Goal: Transaction & Acquisition: Purchase product/service

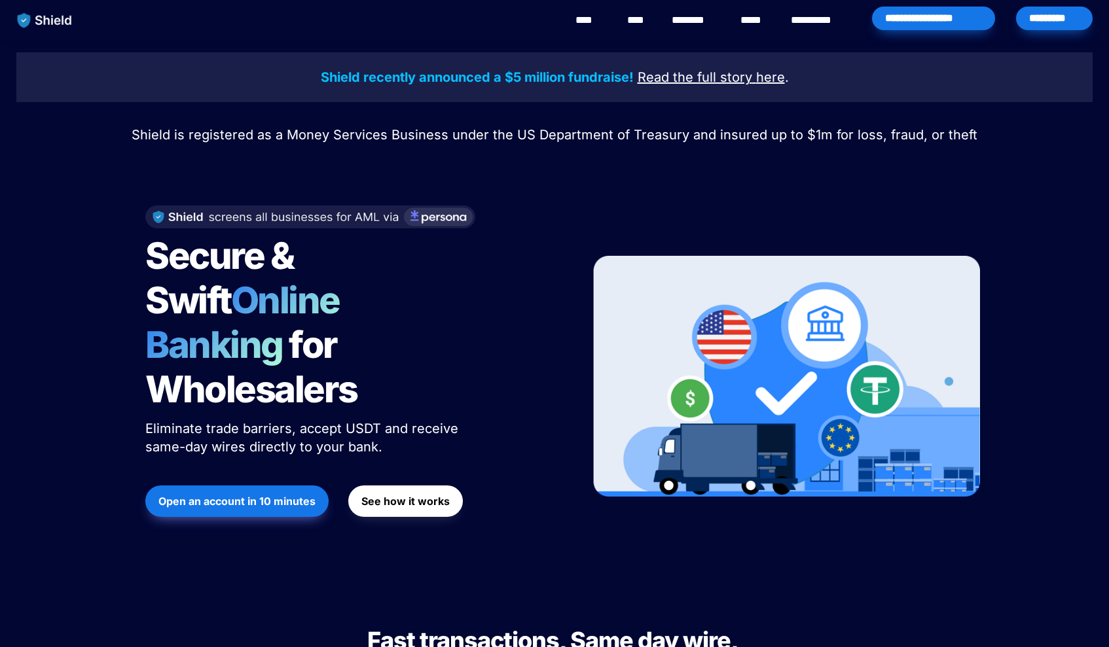
click at [1058, 17] on div "*********" at bounding box center [1054, 19] width 77 height 24
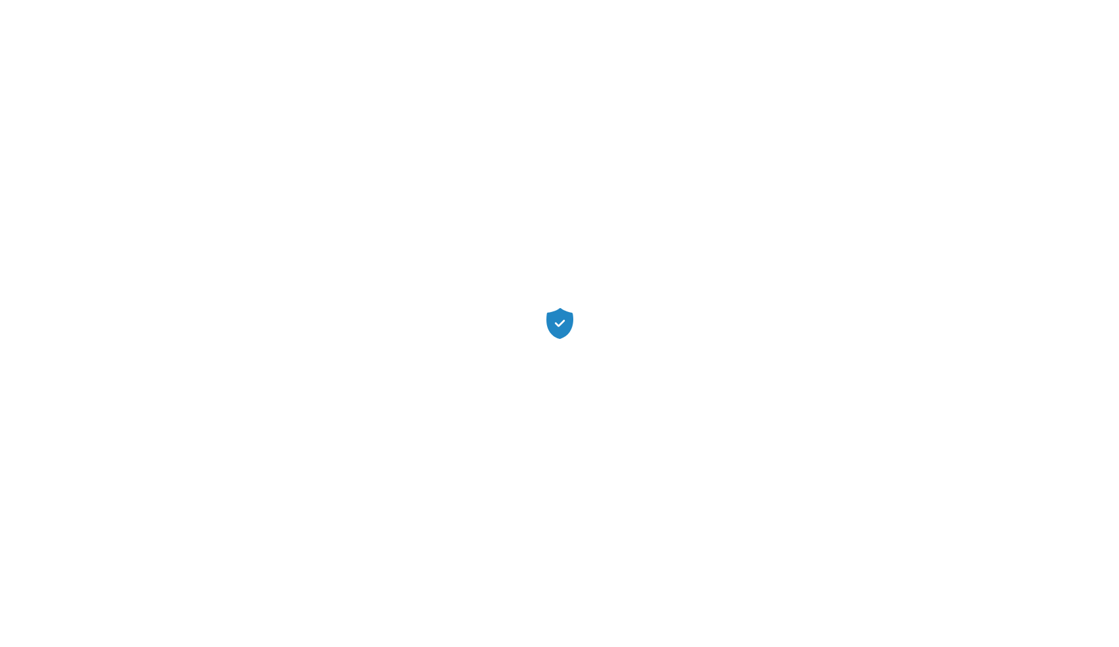
click at [646, 321] on div at bounding box center [559, 323] width 1119 height 647
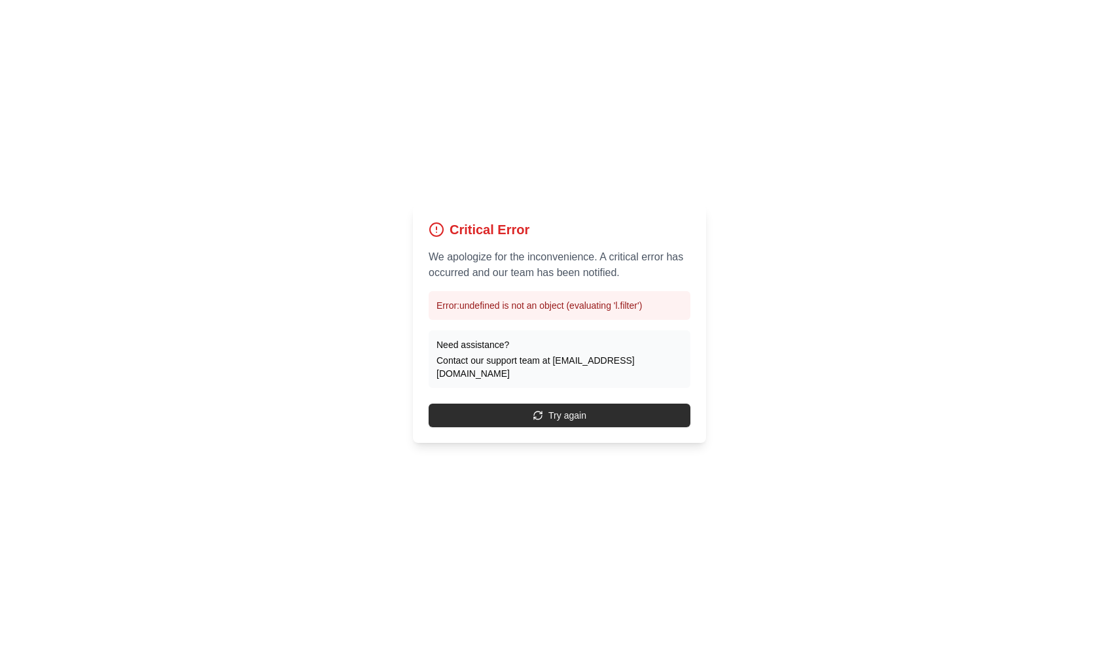
click at [590, 404] on button "Try again" at bounding box center [560, 416] width 262 height 24
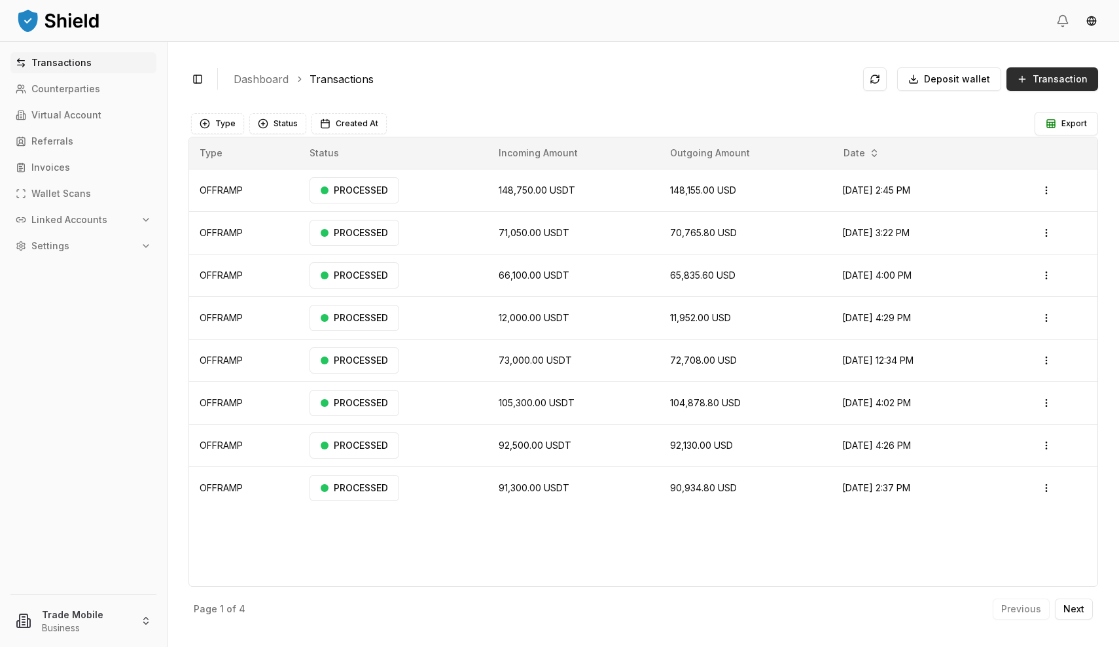
click at [1062, 88] on button "Transaction" at bounding box center [1053, 79] width 92 height 24
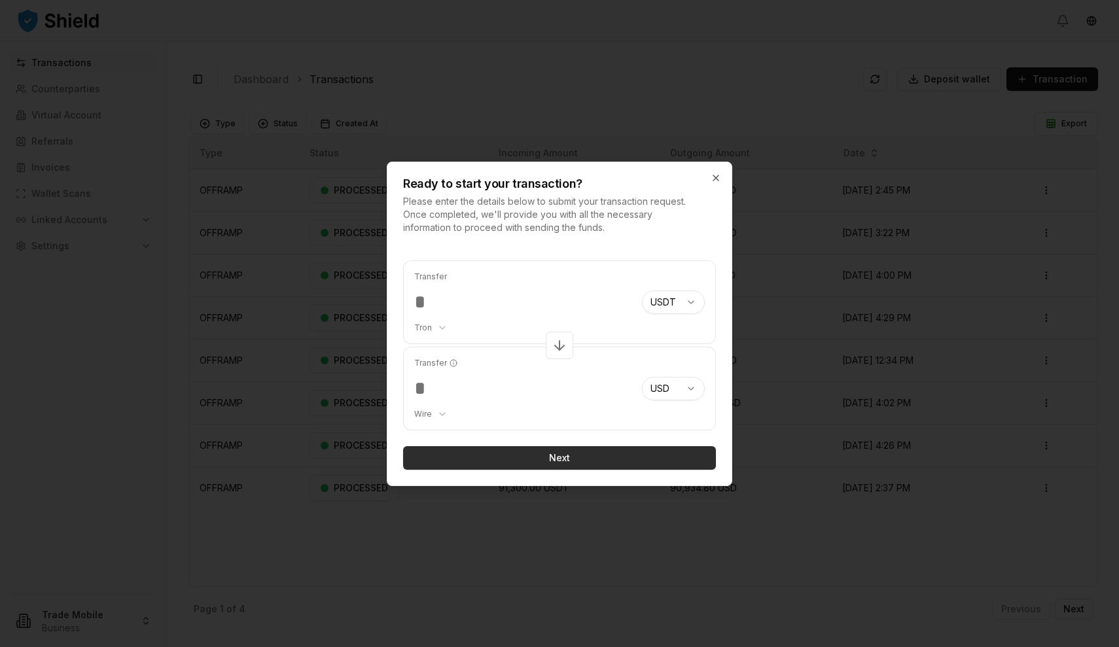
type input "*****"
click at [588, 463] on button "Next" at bounding box center [559, 458] width 313 height 24
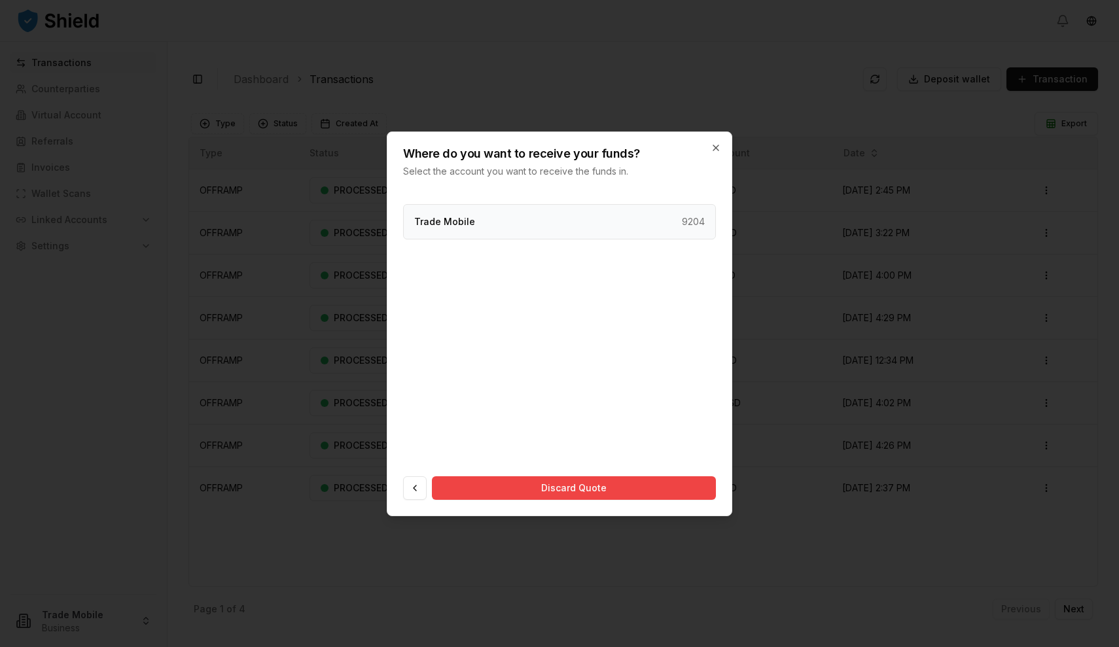
click at [548, 221] on div "Trade Mobile 9204" at bounding box center [559, 221] width 313 height 35
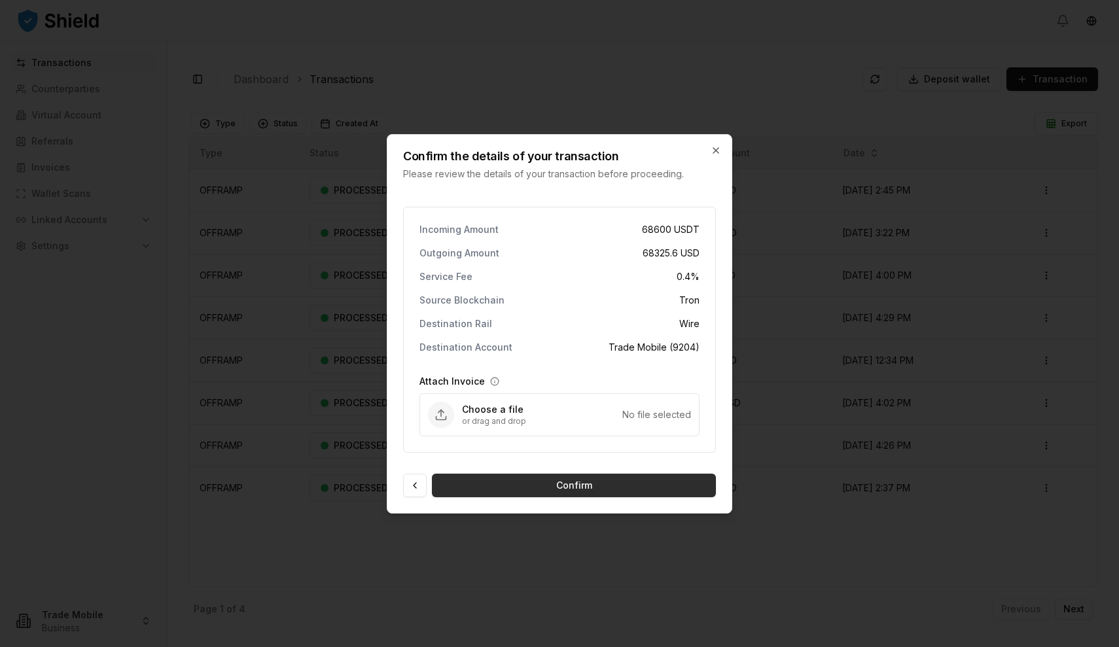
click at [501, 491] on button "Confirm" at bounding box center [574, 486] width 284 height 24
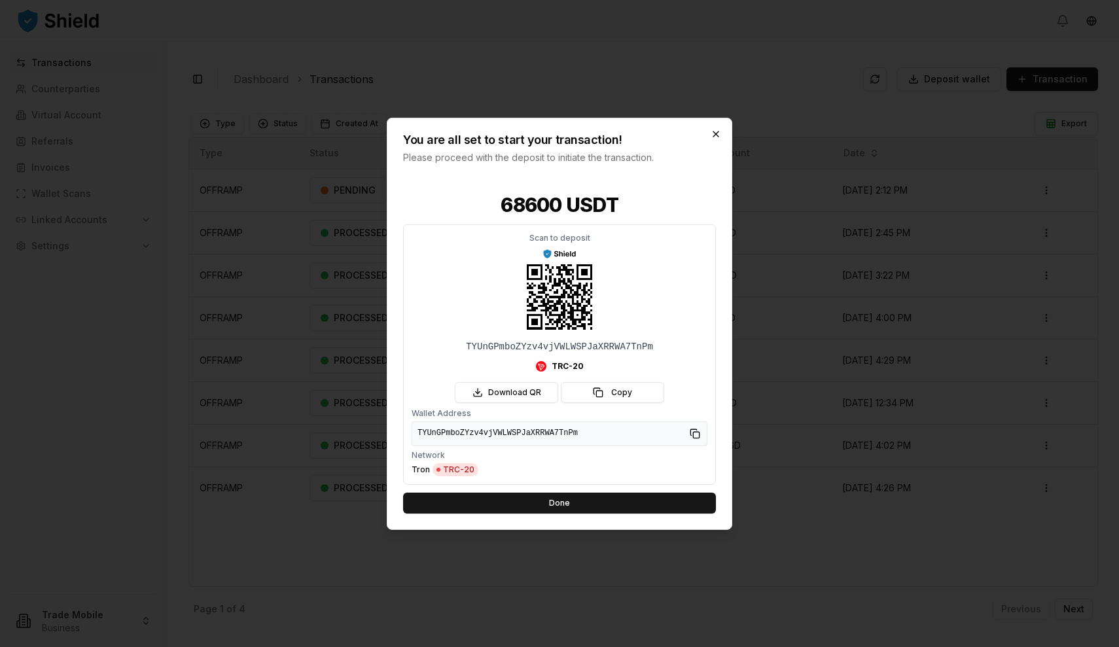
click at [718, 132] on icon "button" at bounding box center [715, 133] width 5 height 5
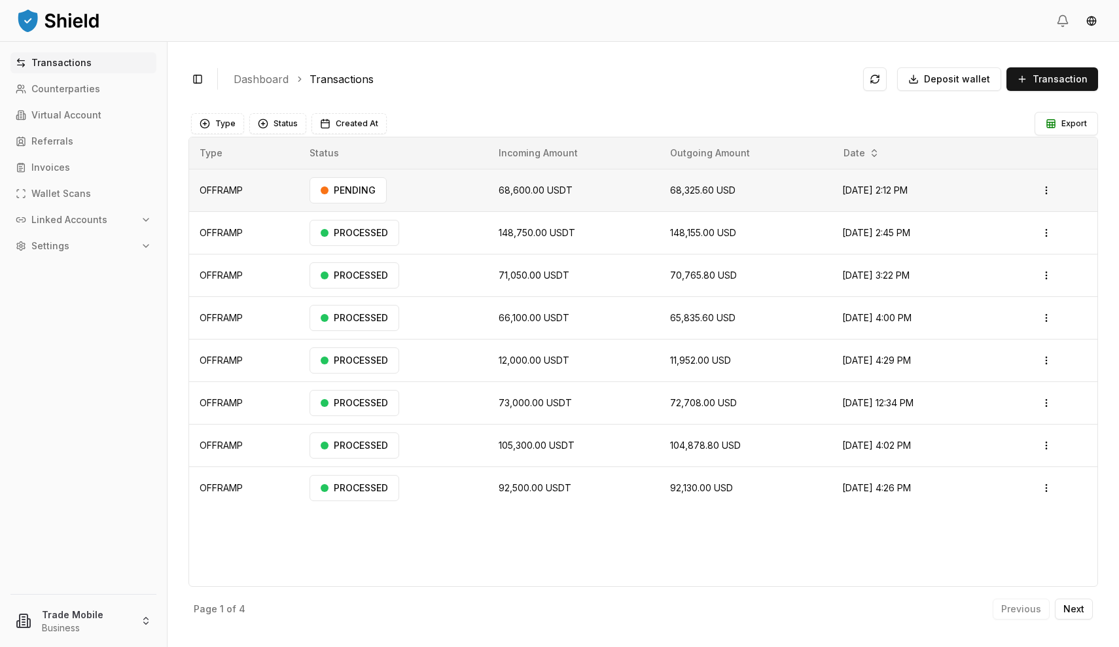
click at [526, 190] on span "68,600.00 USDT" at bounding box center [536, 190] width 74 height 11
click at [1065, 184] on td "Open menu" at bounding box center [1062, 190] width 72 height 43
click at [1043, 188] on html "Transactions Counterparties Virtual Account Referrals Invoices Wallet Scans Lin…" at bounding box center [559, 323] width 1119 height 647
click at [421, 212] on html "Transactions Counterparties Virtual Account Referrals Invoices Wallet Scans Lin…" at bounding box center [559, 323] width 1119 height 647
click at [352, 201] on div "PENDING" at bounding box center [348, 190] width 77 height 26
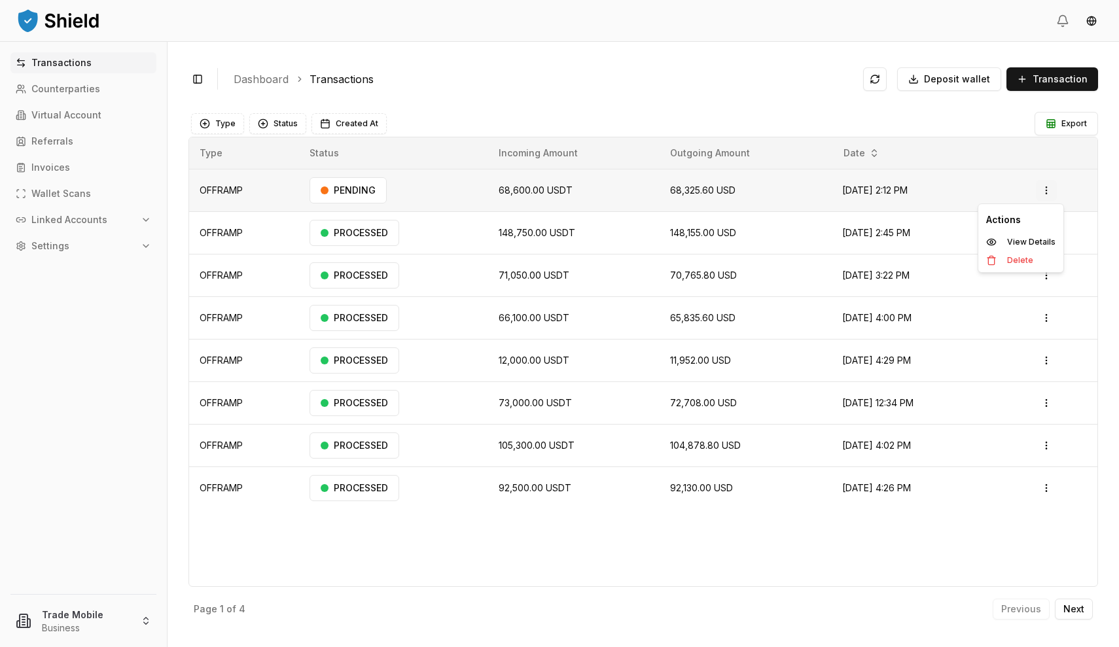
click at [1057, 188] on html "Transactions Counterparties Virtual Account Referrals Invoices Wallet Scans Lin…" at bounding box center [559, 323] width 1119 height 647
click at [1024, 241] on p "View Details" at bounding box center [1031, 242] width 48 height 8
